Goal: Information Seeking & Learning: Compare options

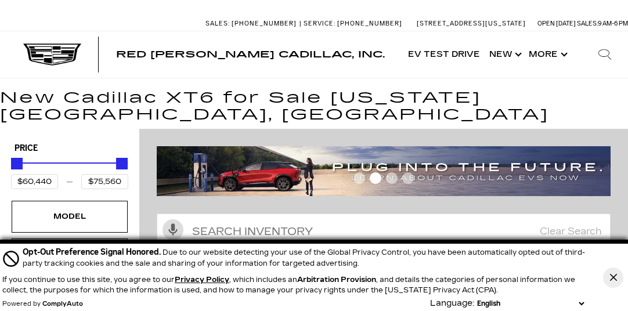
click at [610, 275] on icon "Close Button" at bounding box center [613, 277] width 7 height 7
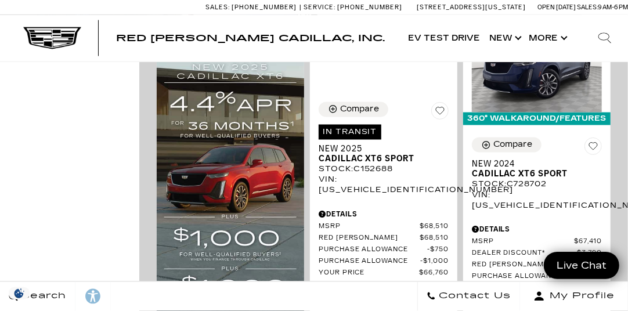
scroll to position [1465, 0]
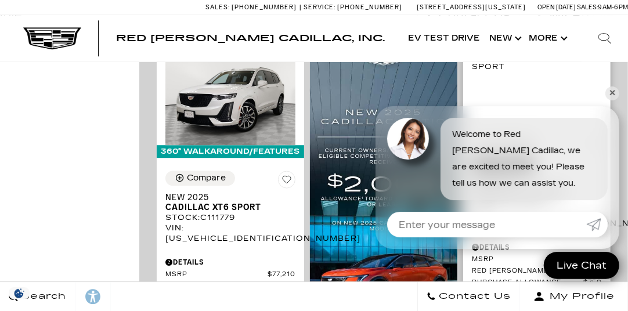
click at [613, 94] on link "✕" at bounding box center [612, 93] width 14 height 14
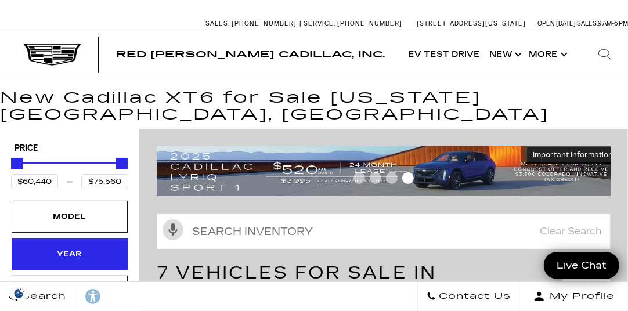
scroll to position [0, 0]
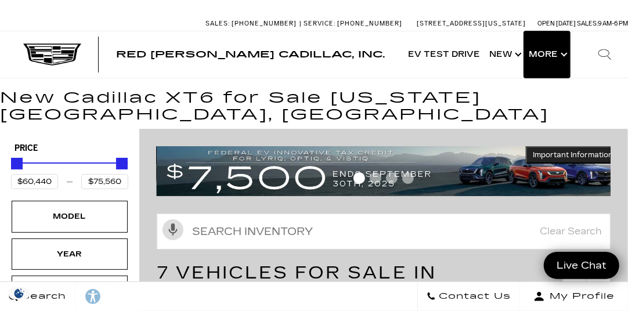
click at [567, 53] on button "Show More" at bounding box center [547, 54] width 46 height 46
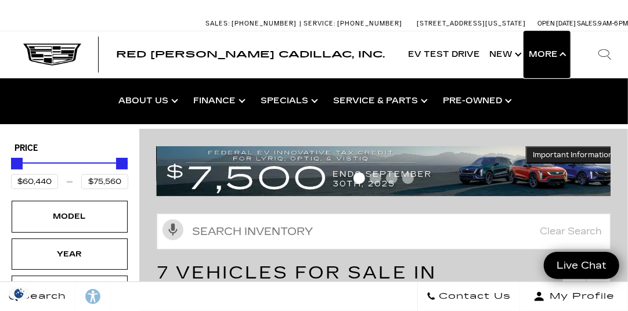
click at [564, 55] on button "Show More" at bounding box center [547, 54] width 46 height 46
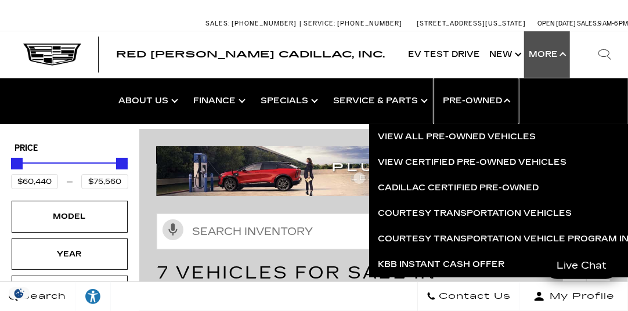
click at [483, 100] on link "Show Pre-Owned" at bounding box center [476, 101] width 84 height 46
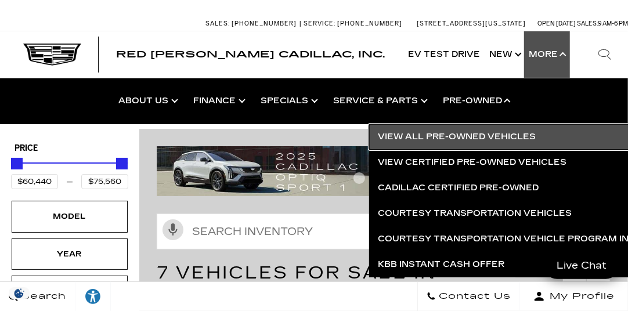
click at [475, 134] on link "View All Pre-Owned Vehicles" at bounding box center [531, 137] width 325 height 26
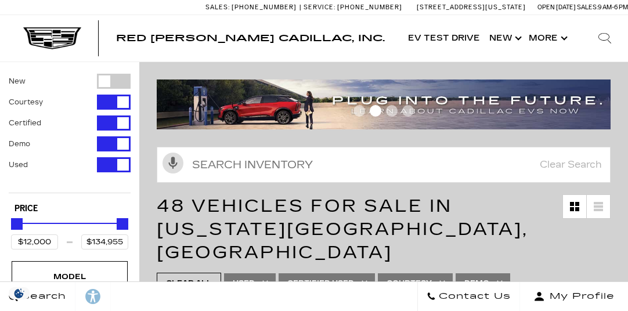
scroll to position [116, 0]
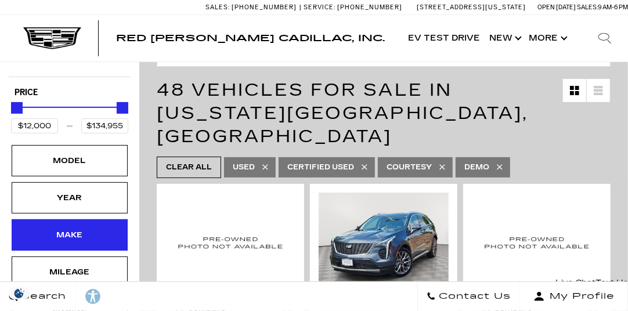
click at [94, 226] on div "Make" at bounding box center [70, 234] width 116 height 31
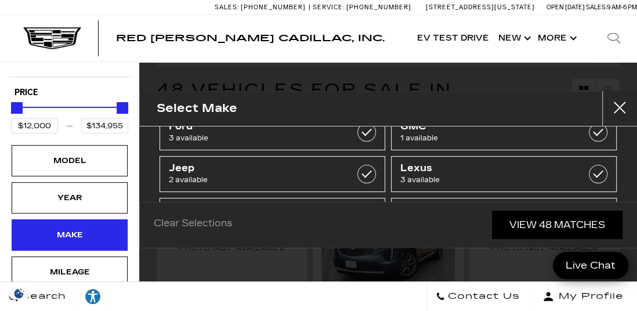
click at [60, 231] on div "Make" at bounding box center [70, 235] width 58 height 13
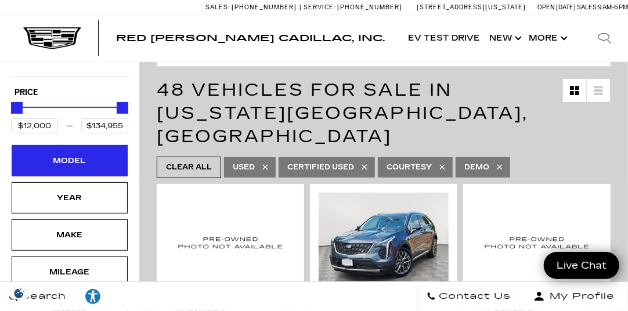
click at [65, 164] on div "Model" at bounding box center [70, 160] width 58 height 13
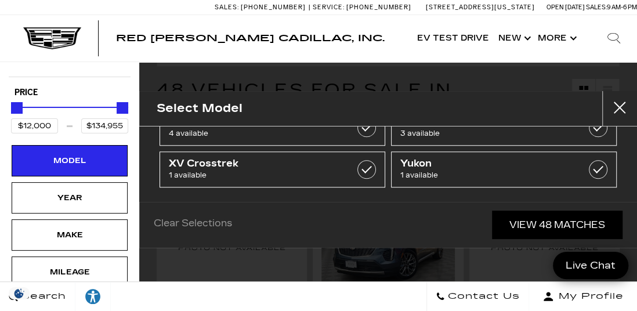
scroll to position [557, 0]
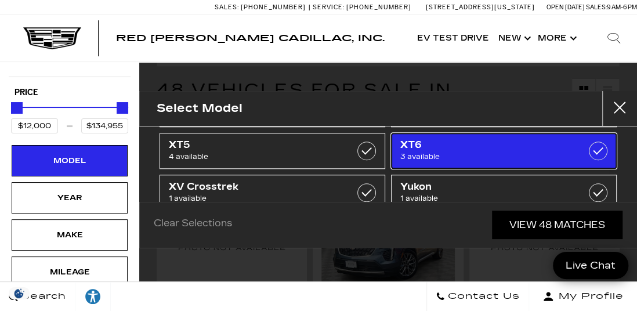
click at [591, 147] on label at bounding box center [598, 151] width 19 height 19
type input "$63,485"
type input "$71,914"
checkbox input "true"
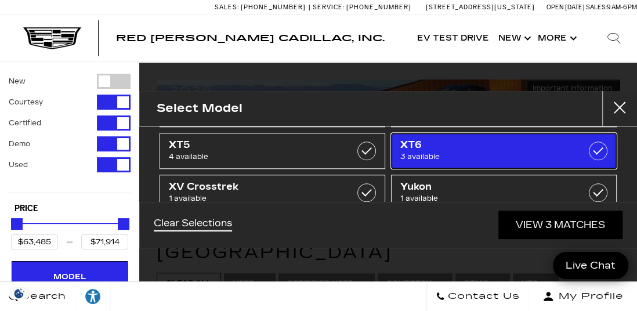
click at [435, 151] on span "3 available" at bounding box center [488, 157] width 176 height 12
type input "$12,000"
type input "$134,955"
checkbox input "false"
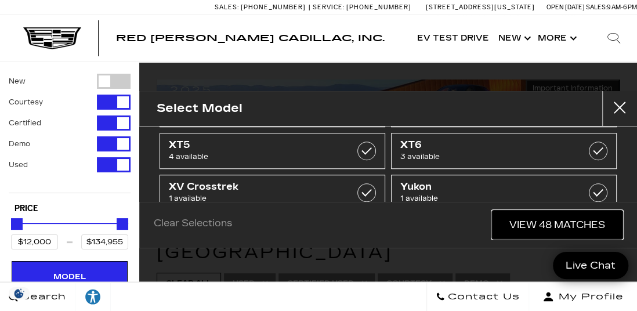
click at [529, 221] on link "View 48 Matches" at bounding box center [557, 225] width 131 height 28
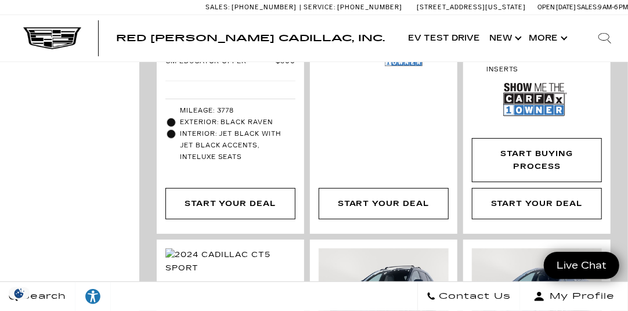
scroll to position [1972, 0]
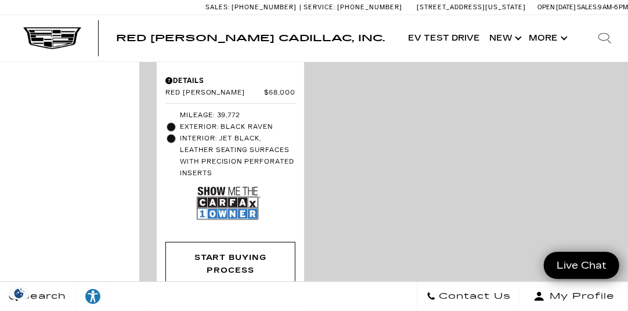
scroll to position [4293, 0]
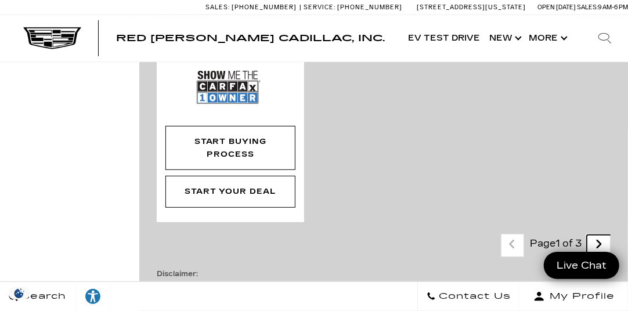
click at [603, 235] on icon "next page" at bounding box center [599, 244] width 8 height 19
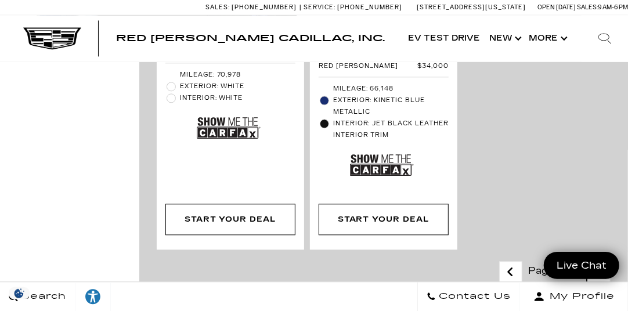
scroll to position [3249, 0]
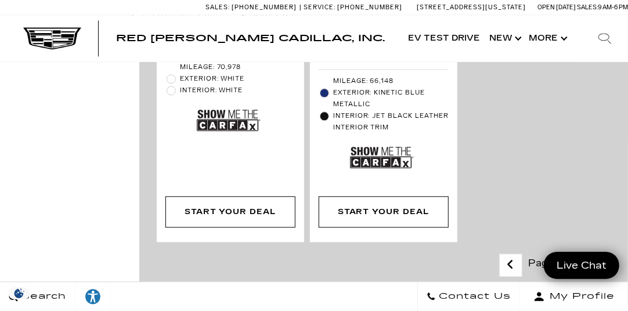
click at [603, 255] on icon "next page" at bounding box center [599, 264] width 8 height 19
